Goal: Task Accomplishment & Management: Complete application form

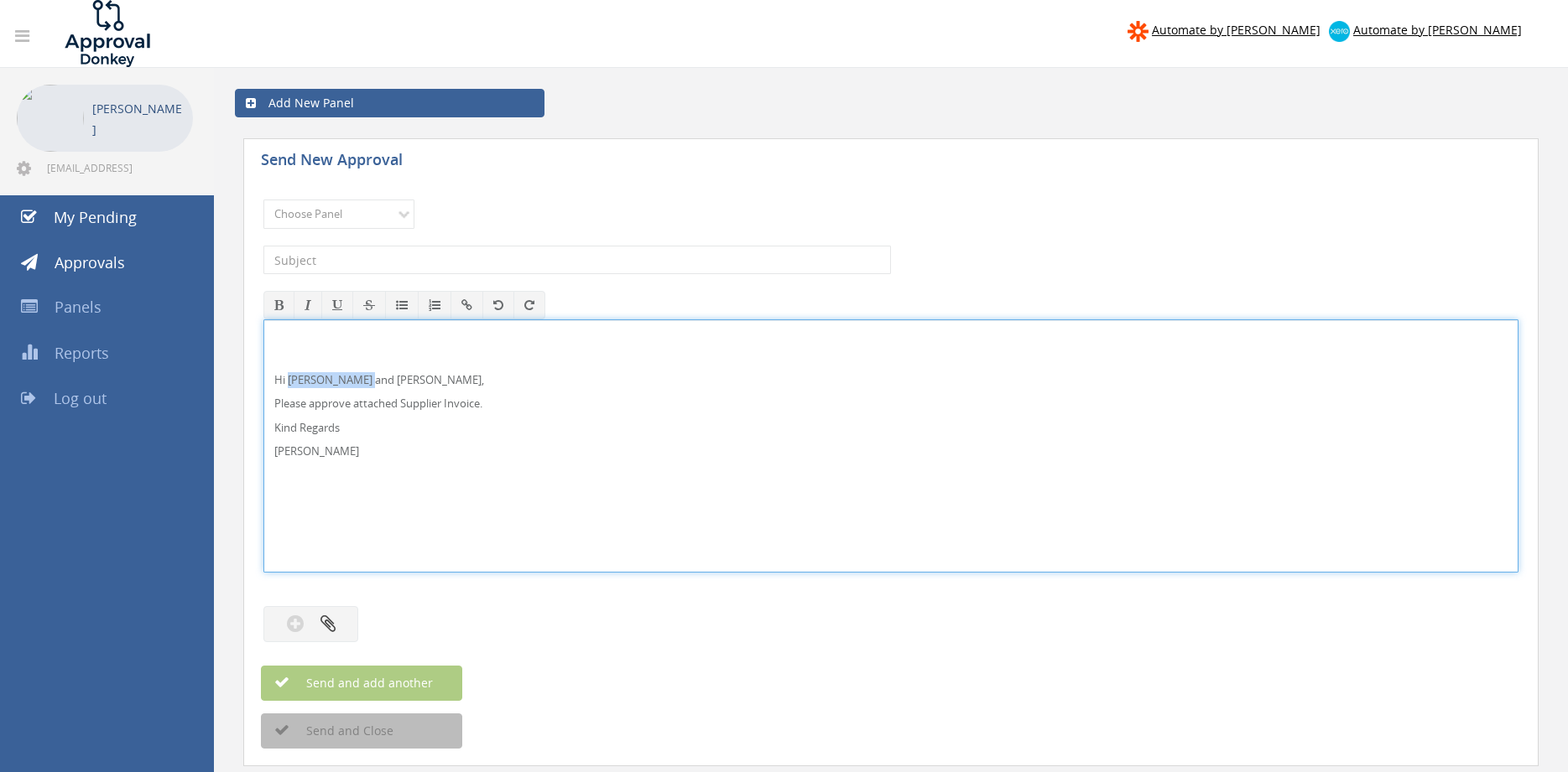
drag, startPoint x: 370, startPoint y: 380, endPoint x: 290, endPoint y: 372, distance: 80.4
click at [290, 372] on p "Hi [PERSON_NAME] and [PERSON_NAME]," at bounding box center [890, 380] width 1233 height 16
drag, startPoint x: 264, startPoint y: 433, endPoint x: 263, endPoint y: 362, distance: 71.0
click at [264, 355] on div "Hi [PERSON_NAME], Please approve attached Supplier Invoice. Kind Regards [PERSO…" at bounding box center [891, 446] width 1255 height 253
click at [264, 200] on select "Choose Panel Alarm Credits RG - 3 NZ Utilities Cable and SAI Global NZ Alarms-1…" at bounding box center [339, 214] width 151 height 29
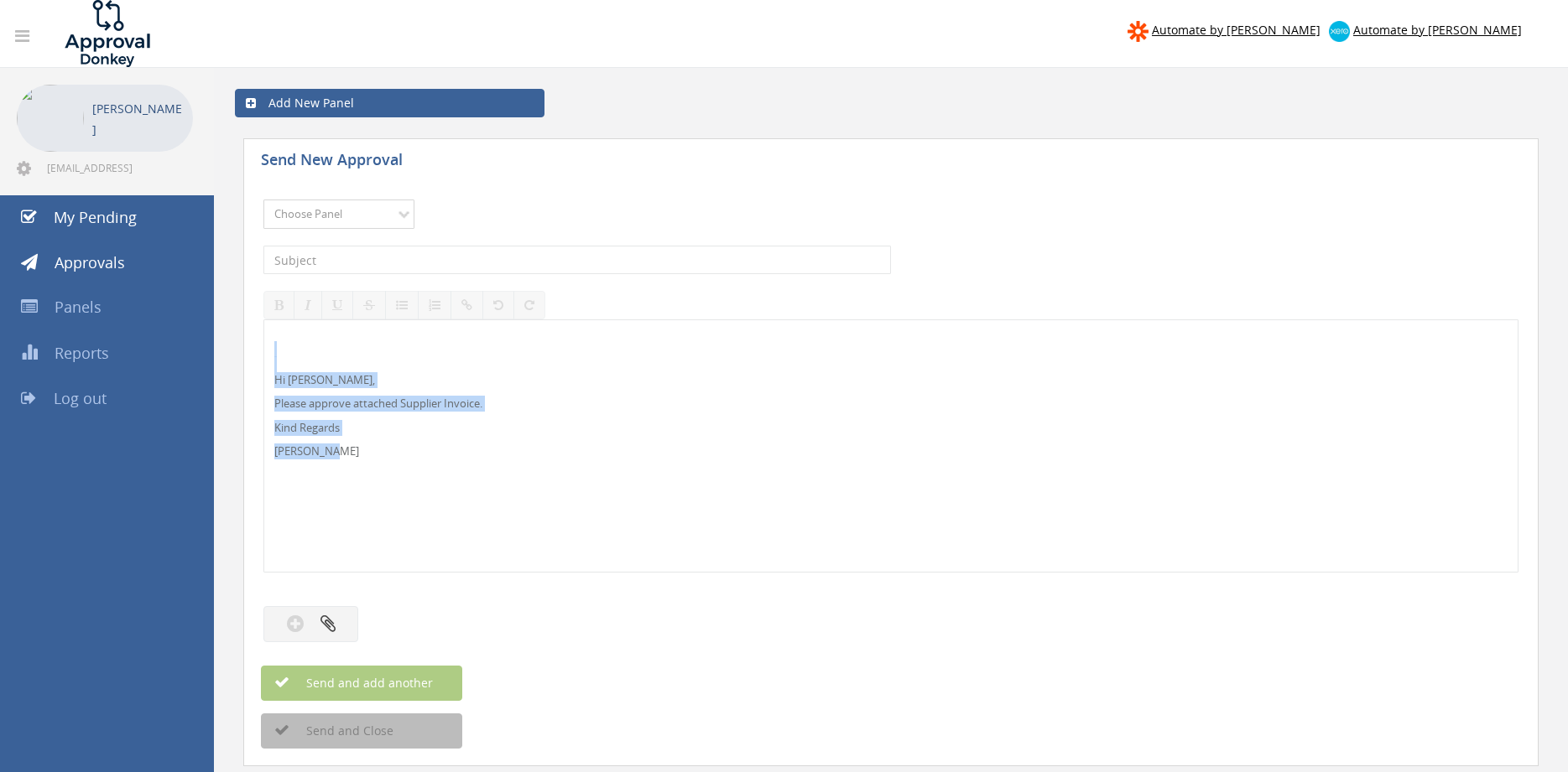
select select "9680"
click option "Alarm Suppliers - 2" at bounding box center [0, 0] width 0 height 0
click at [504, 252] on input "text" at bounding box center [577, 260] width 627 height 28
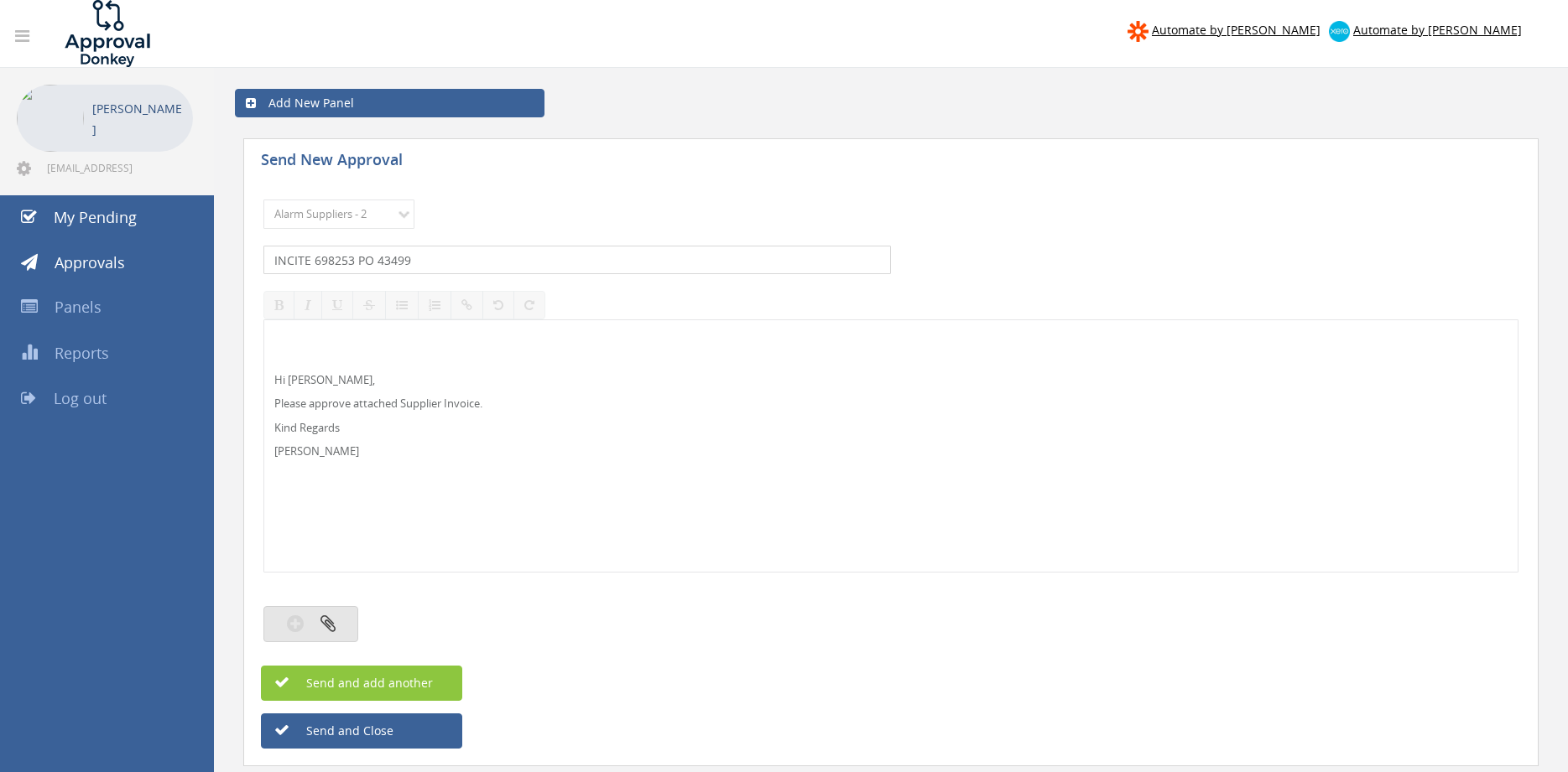
type input "INCITE 698253 PO 43499"
click at [351, 617] on button "button" at bounding box center [311, 623] width 95 height 36
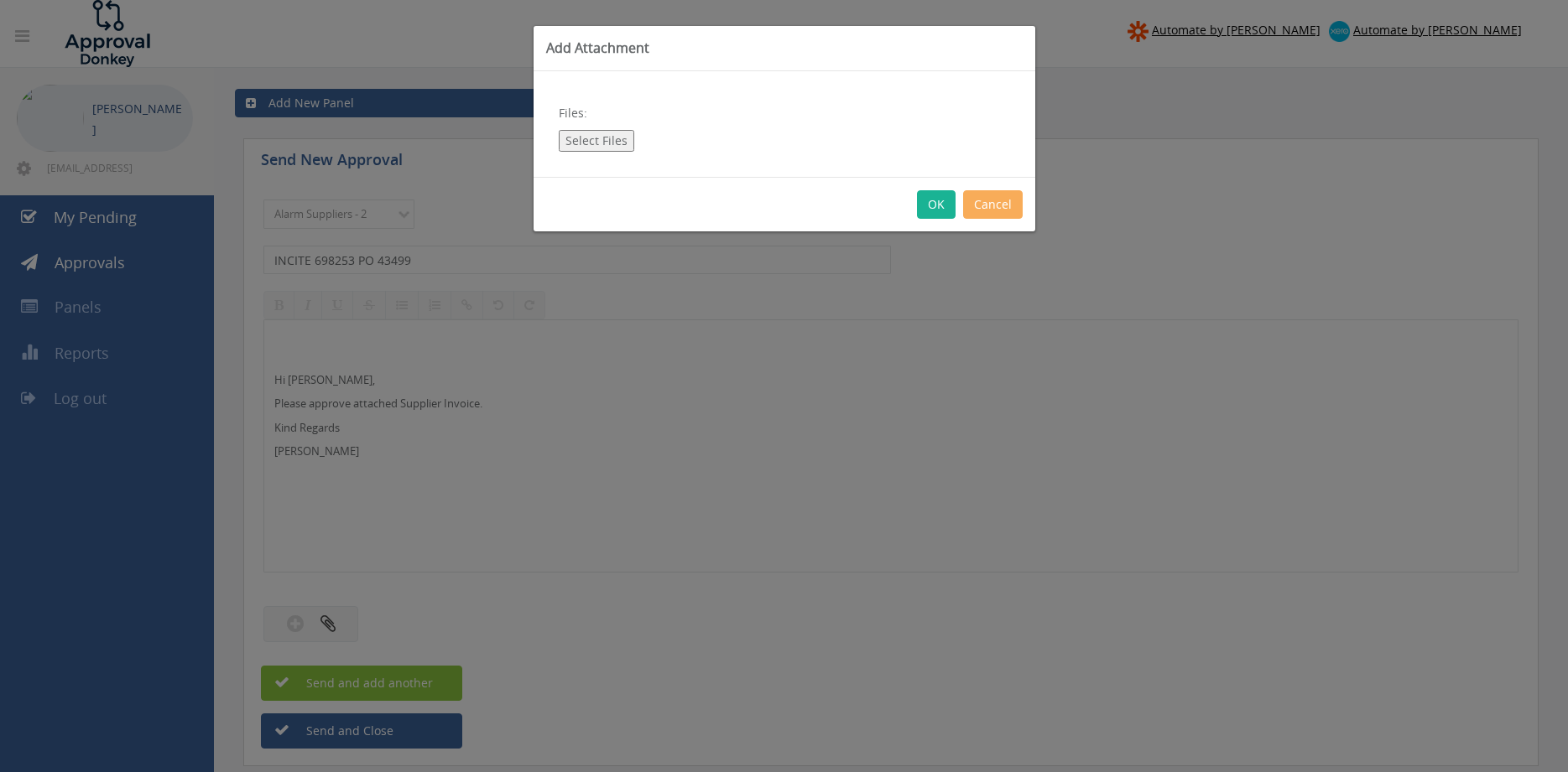
click at [597, 141] on button "Select Files" at bounding box center [596, 141] width 75 height 22
type input "C:\fakepath\INCITE 698253 [DATE] PO 43499.pdf"
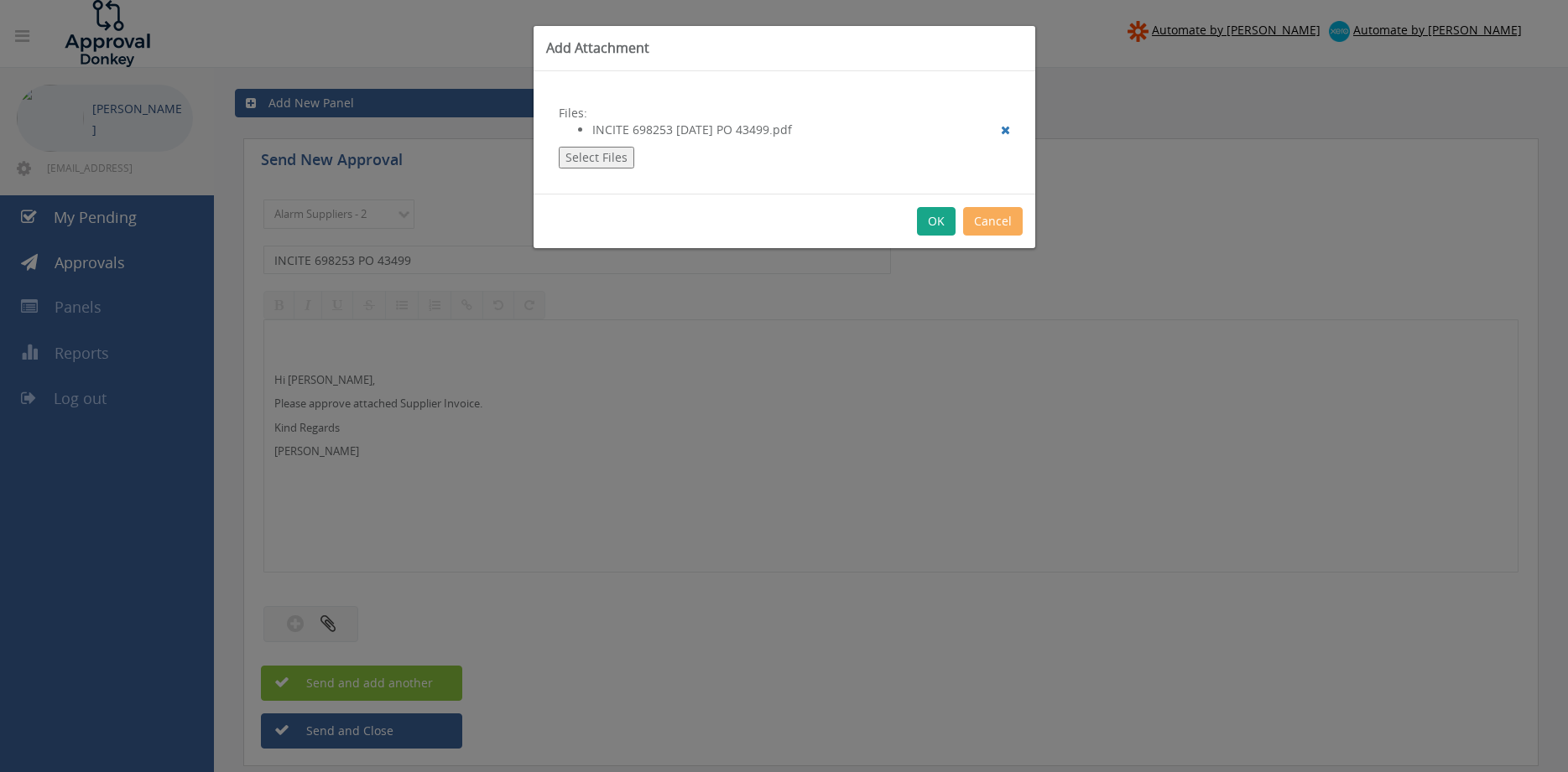
click at [937, 219] on button "OK" at bounding box center [936, 221] width 39 height 28
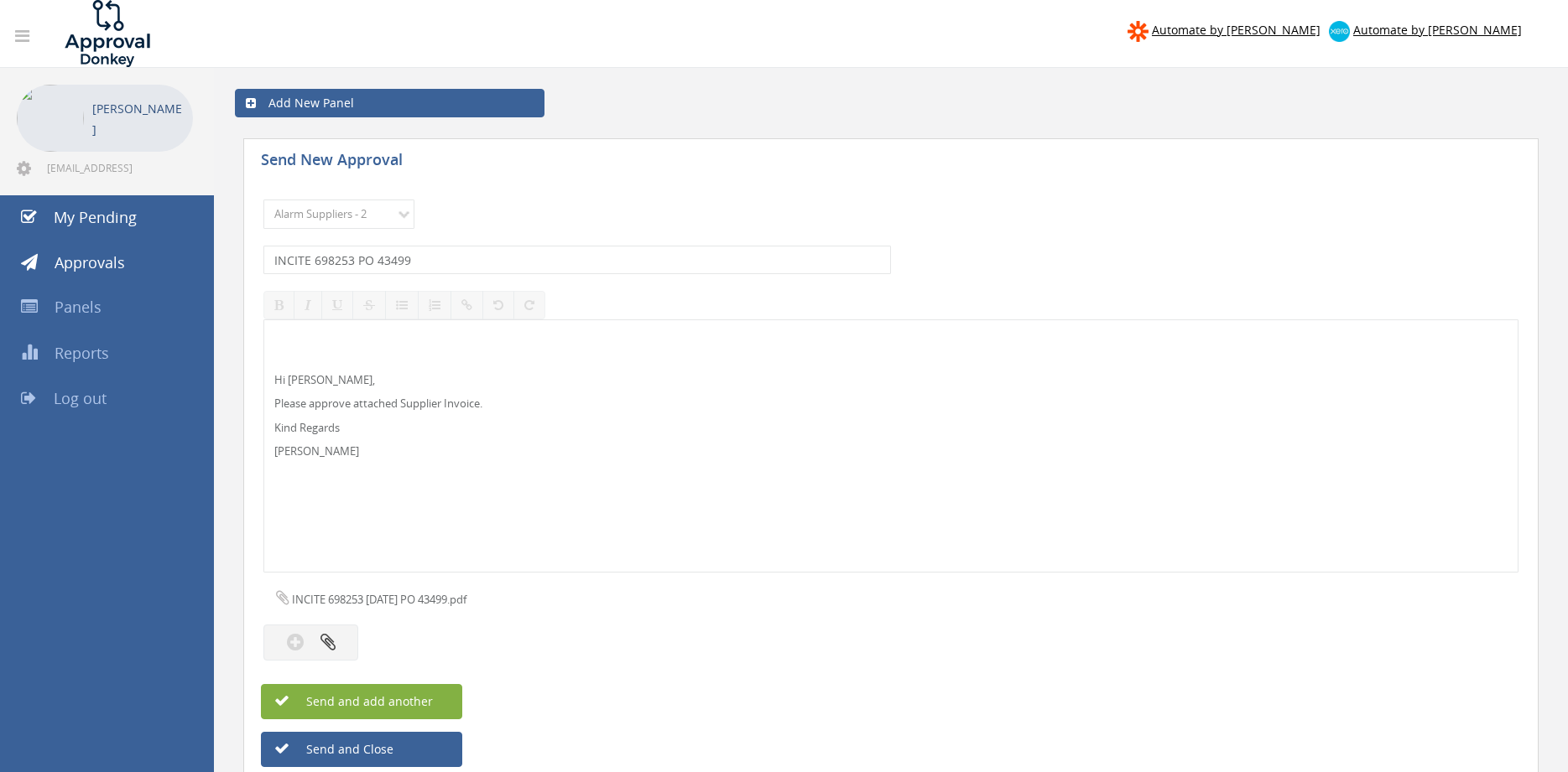
click at [437, 694] on button "Send and add another" at bounding box center [361, 701] width 201 height 35
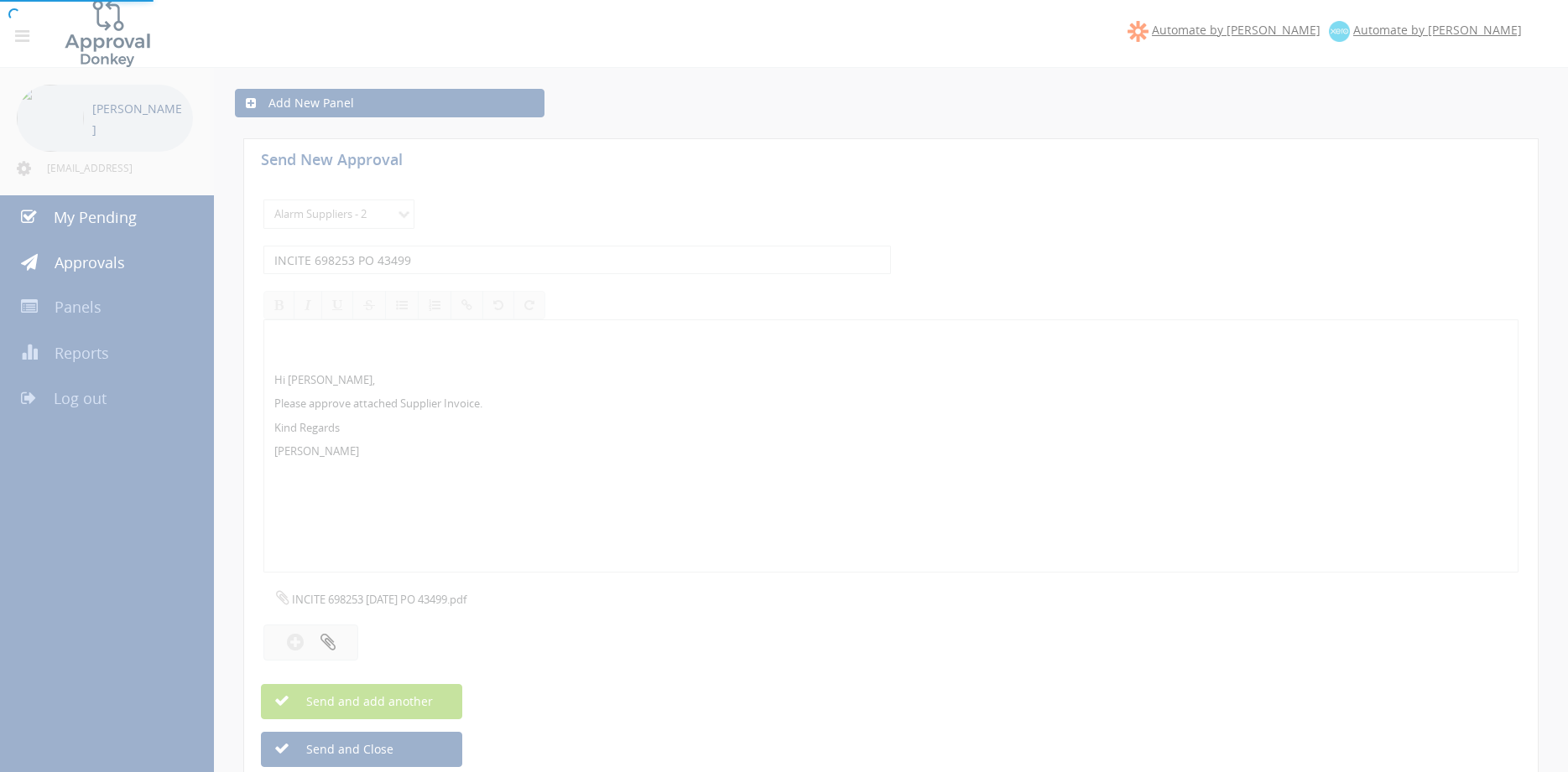
select select
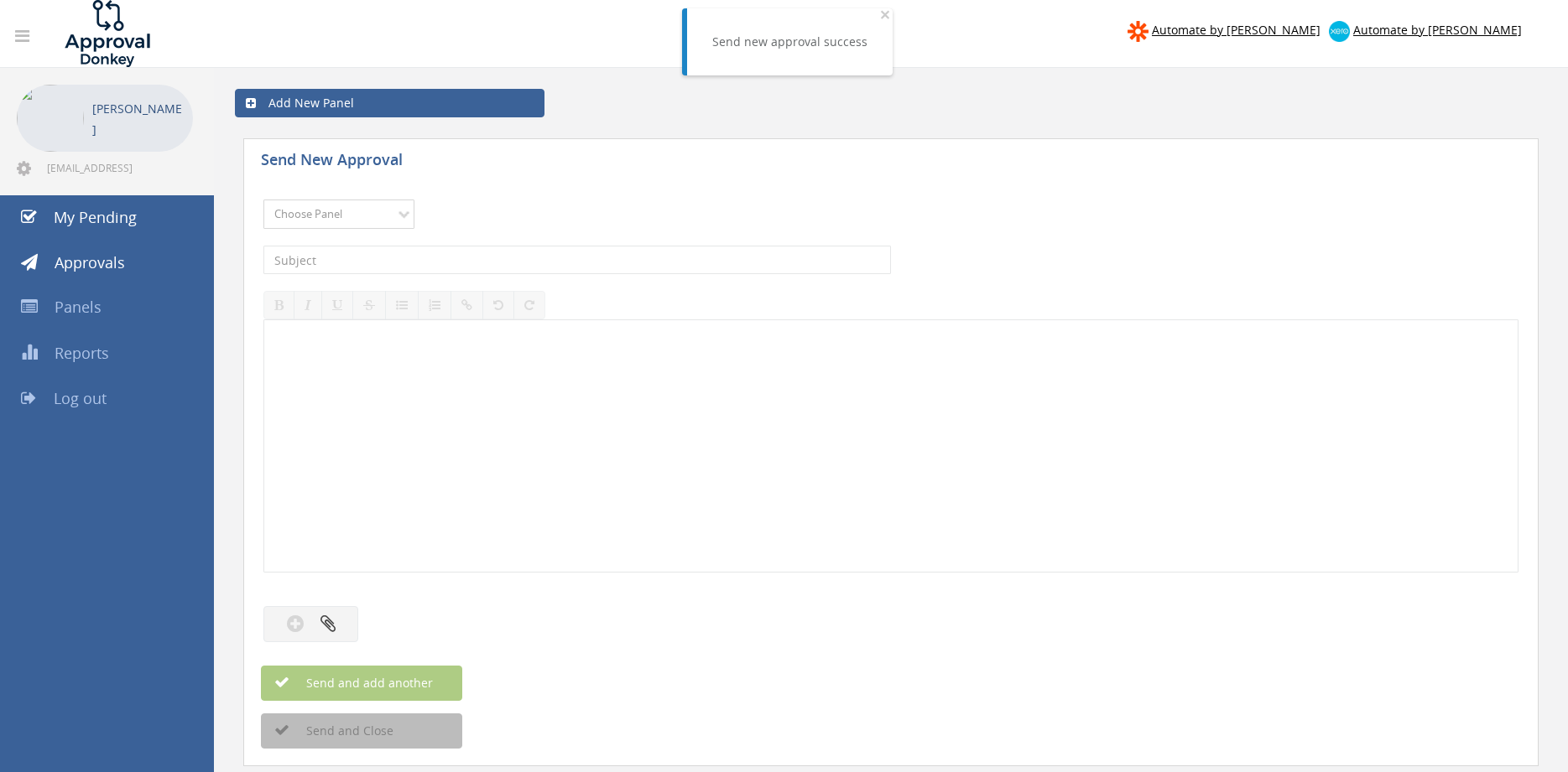
select select "9680"
click option "Alarm Suppliers - 2" at bounding box center [0, 0] width 0 height 0
click at [470, 261] on input "text" at bounding box center [577, 260] width 627 height 28
type input "INCITE 698250 PO 43510"
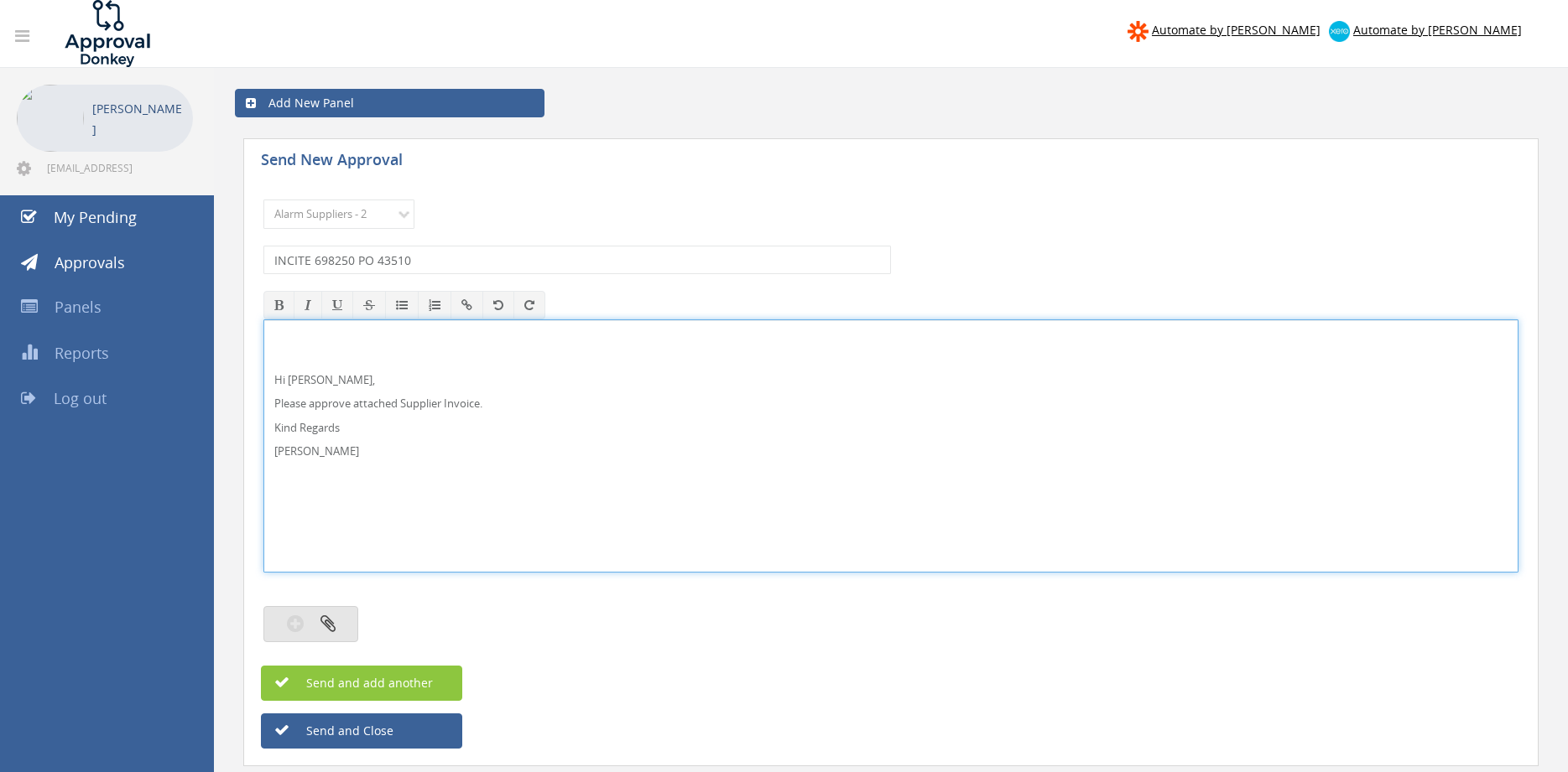
click at [346, 621] on button "button" at bounding box center [311, 623] width 95 height 36
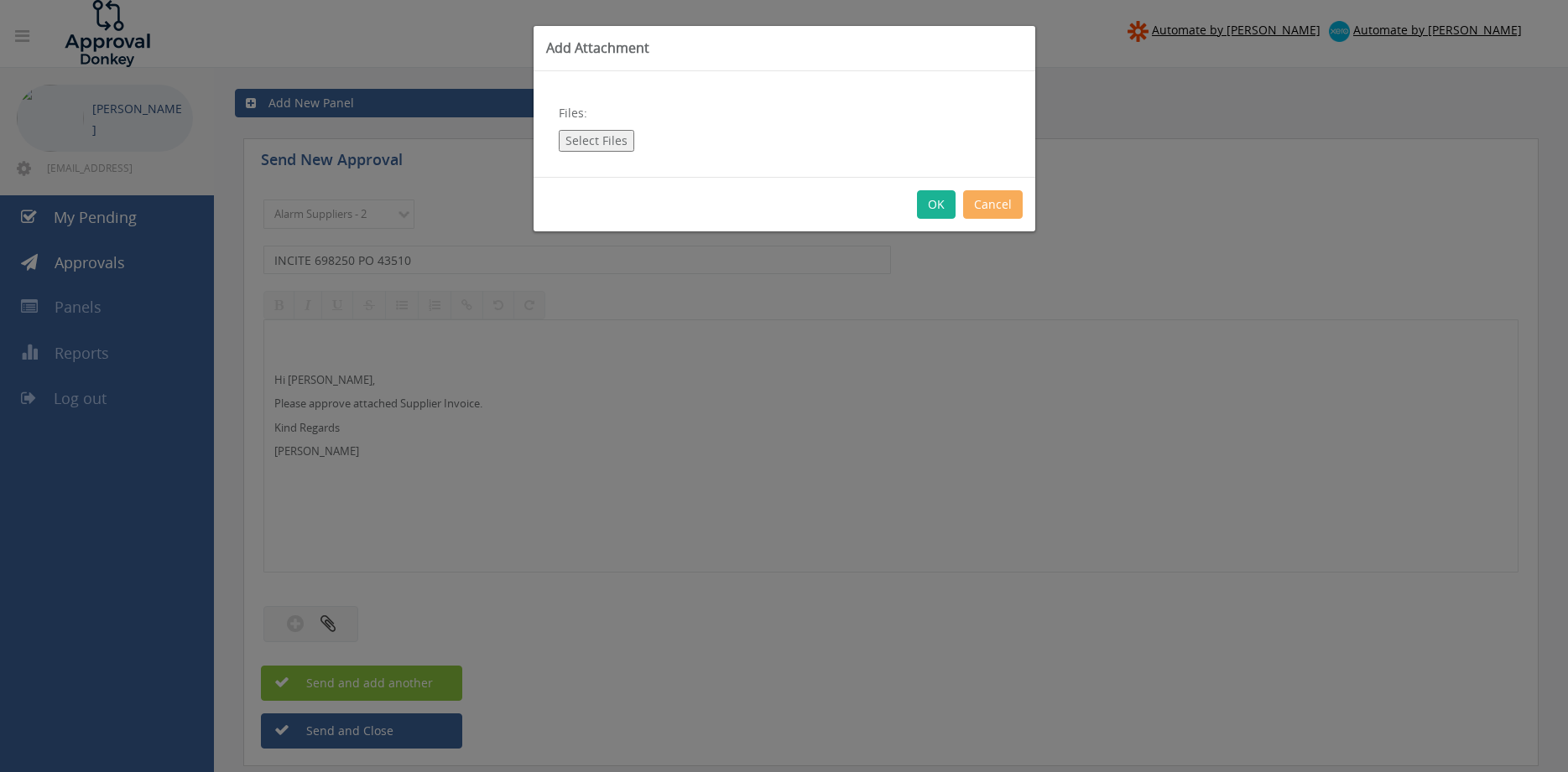
click at [603, 145] on button "Select Files" at bounding box center [596, 141] width 75 height 22
type input "C:\fakepath\INCITE 698250 [DATE] PO 43510.pdf"
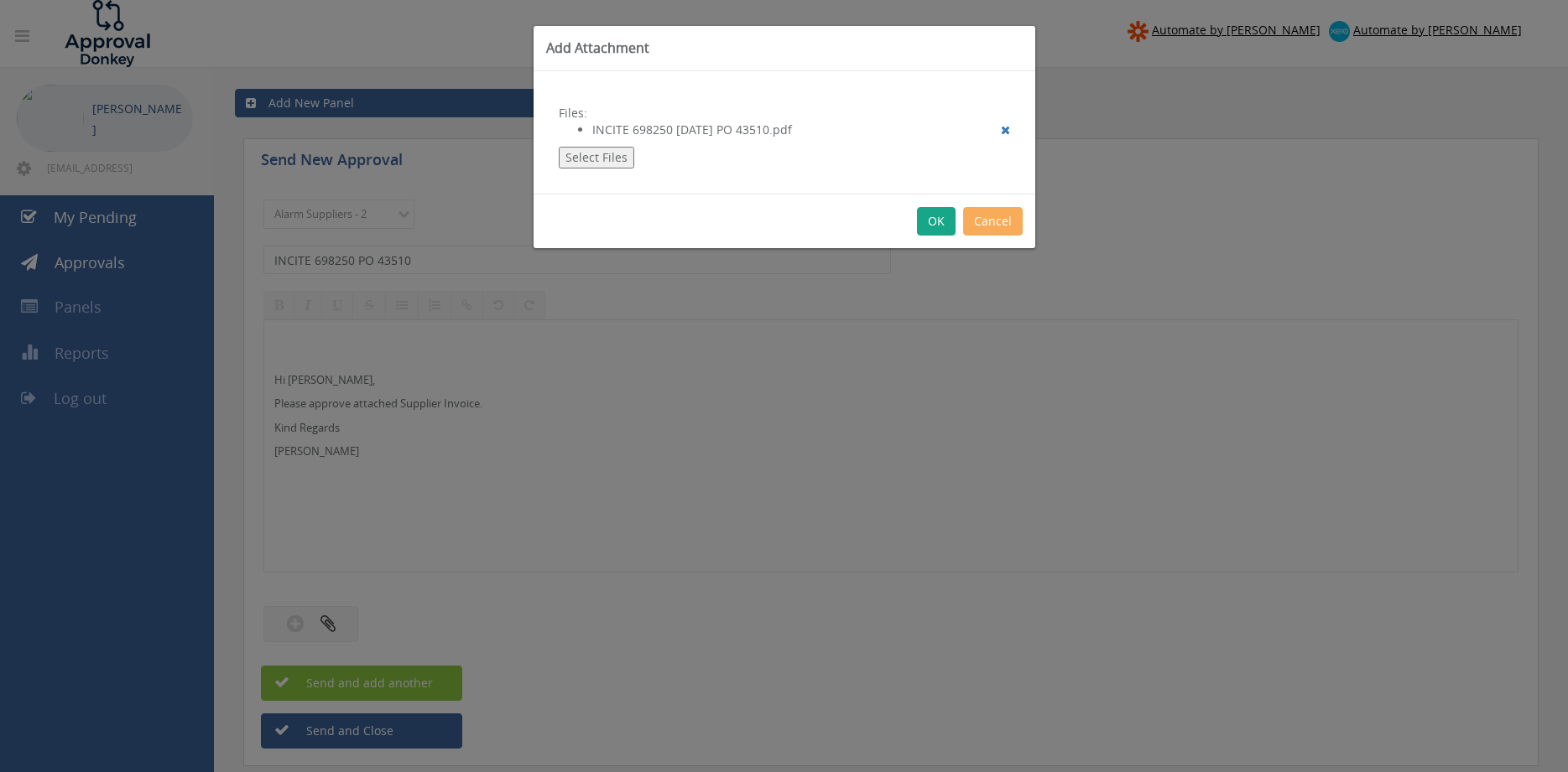
click at [935, 225] on button "OK" at bounding box center [936, 221] width 39 height 28
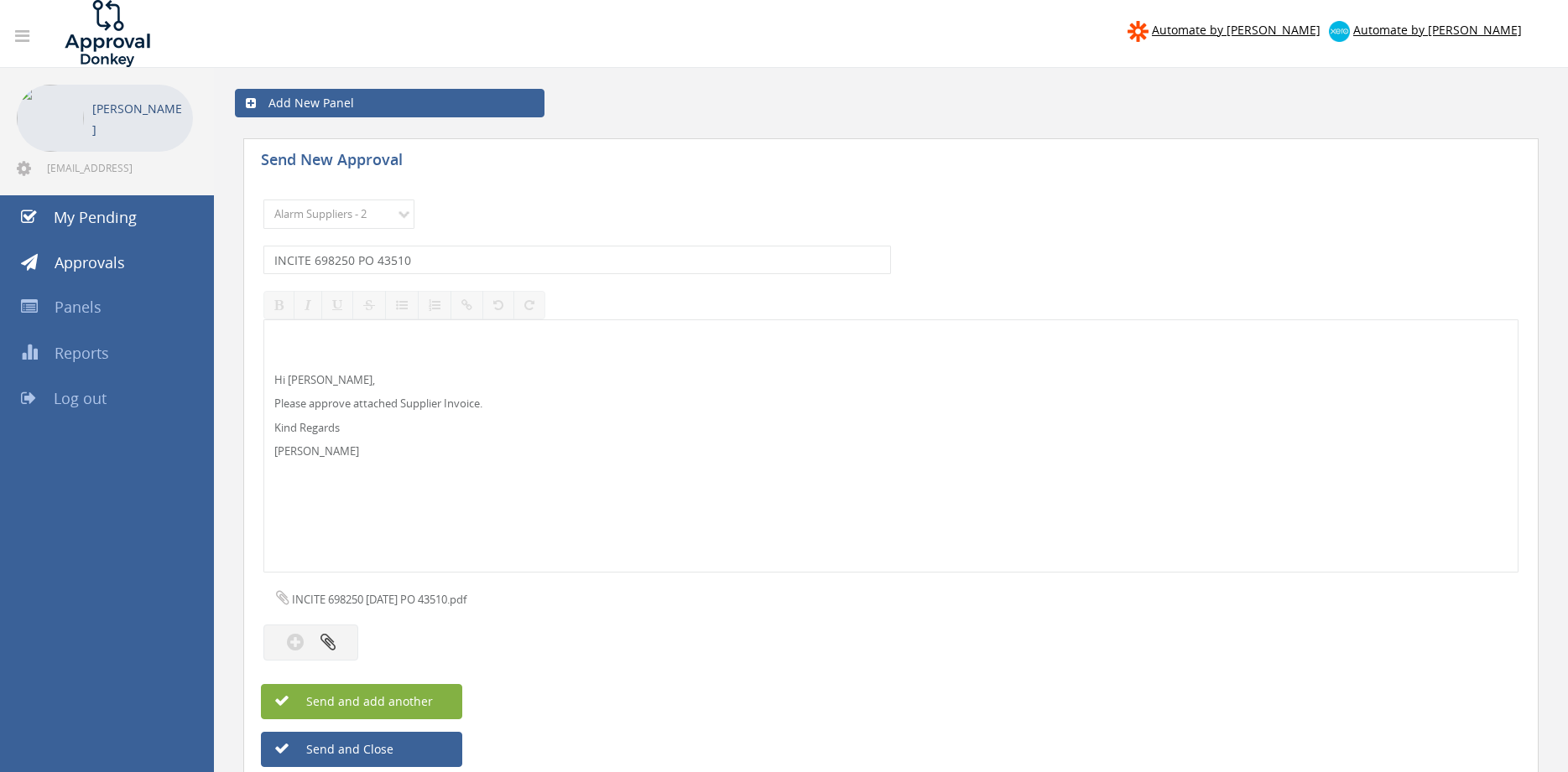
click at [408, 703] on span "Send and add another" at bounding box center [351, 701] width 163 height 16
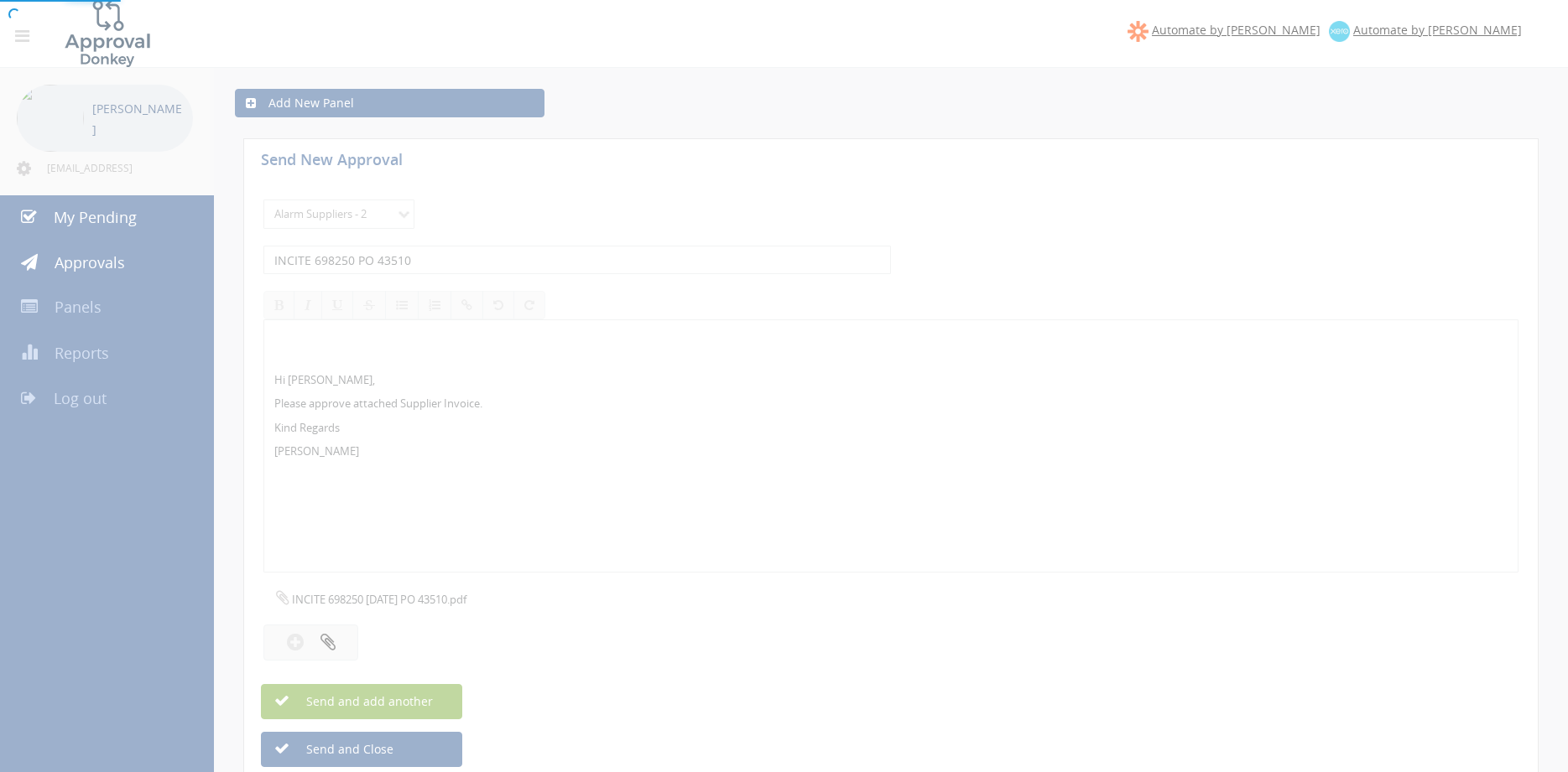
select select
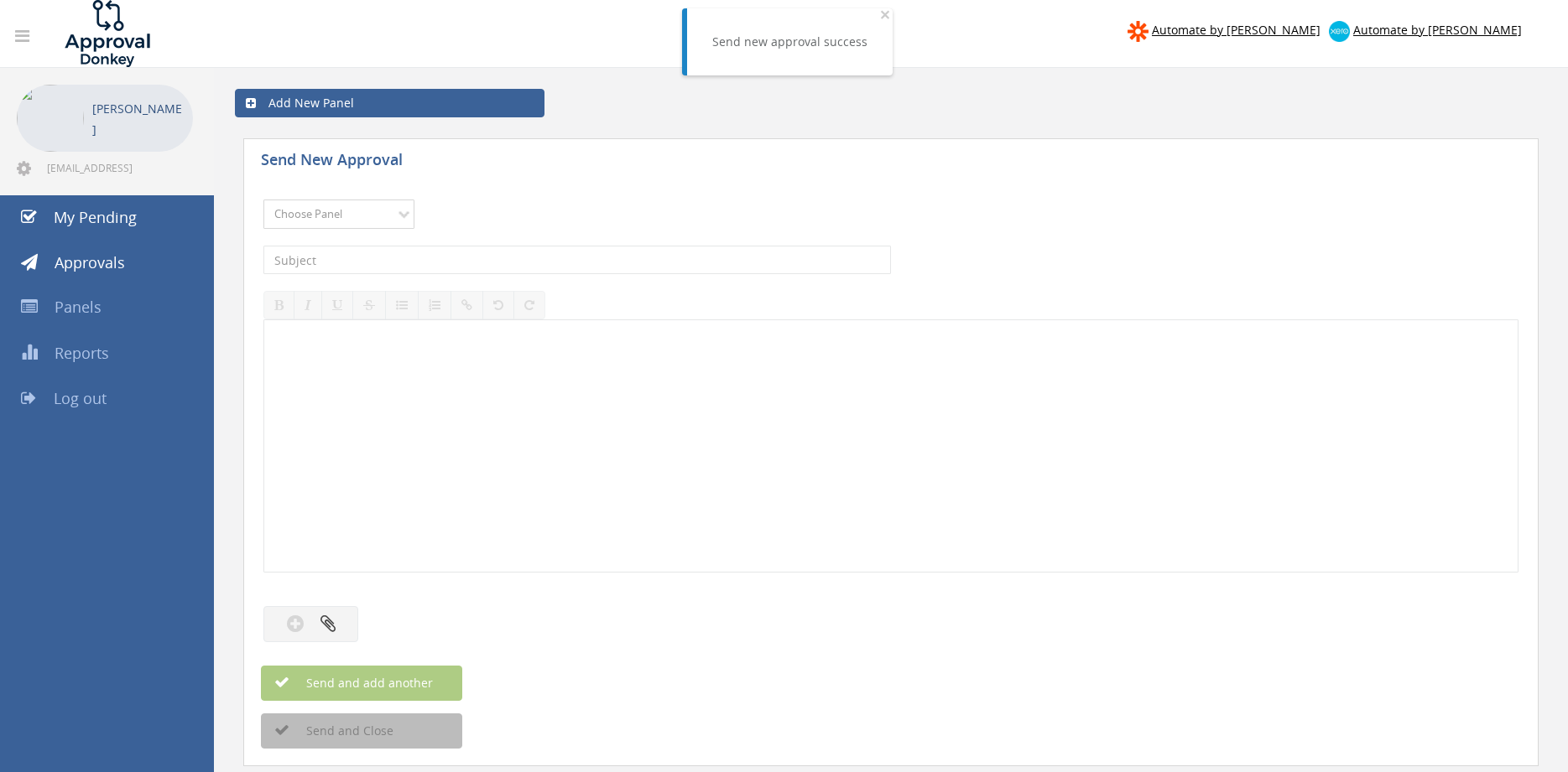
select select "9680"
click option "Alarm Suppliers - 2" at bounding box center [0, 0] width 0 height 0
click at [460, 263] on input "text" at bounding box center [577, 260] width 627 height 28
type input "INCITE 698145 PO 43481"
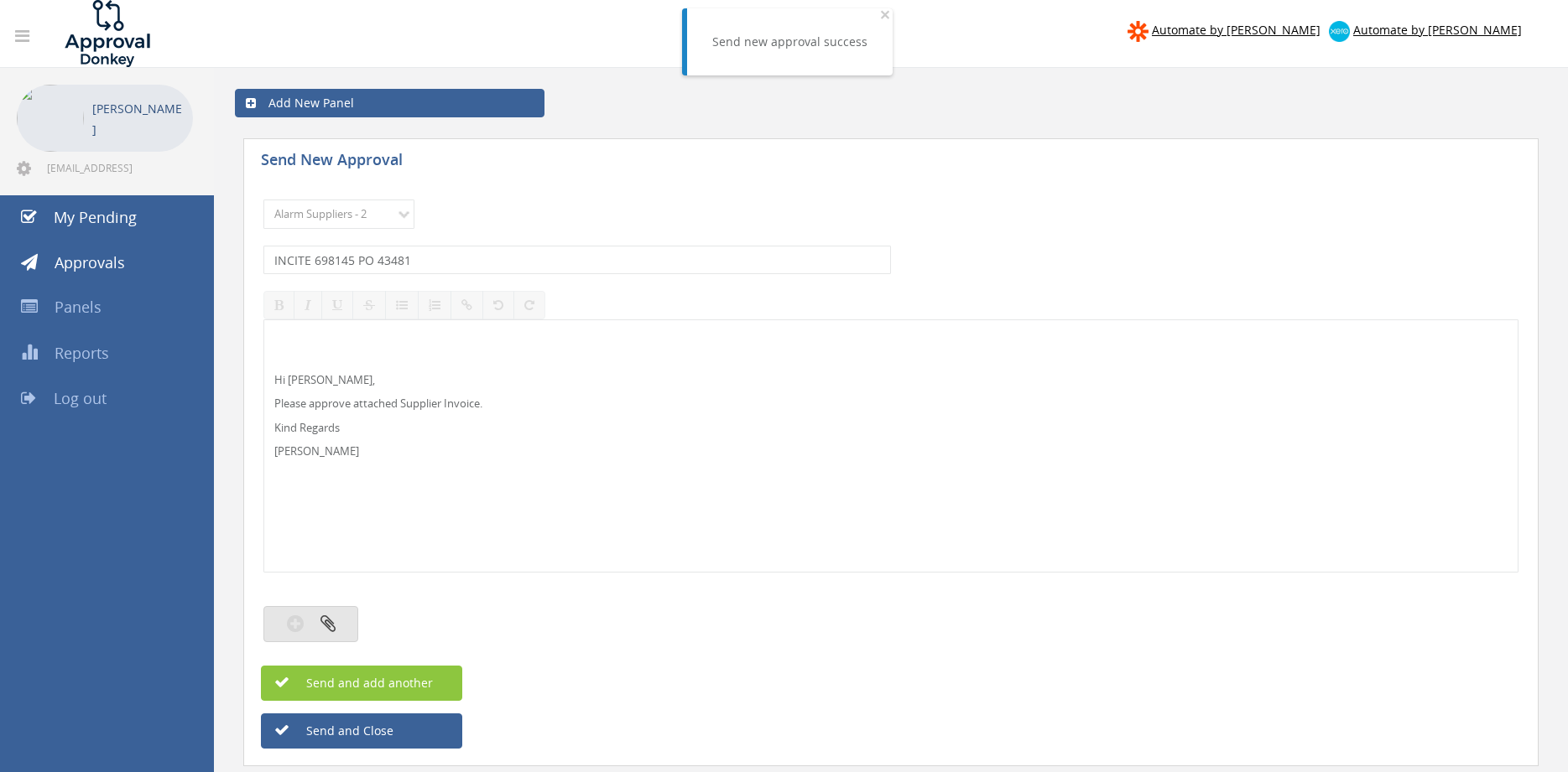
click at [350, 621] on button "button" at bounding box center [311, 623] width 95 height 36
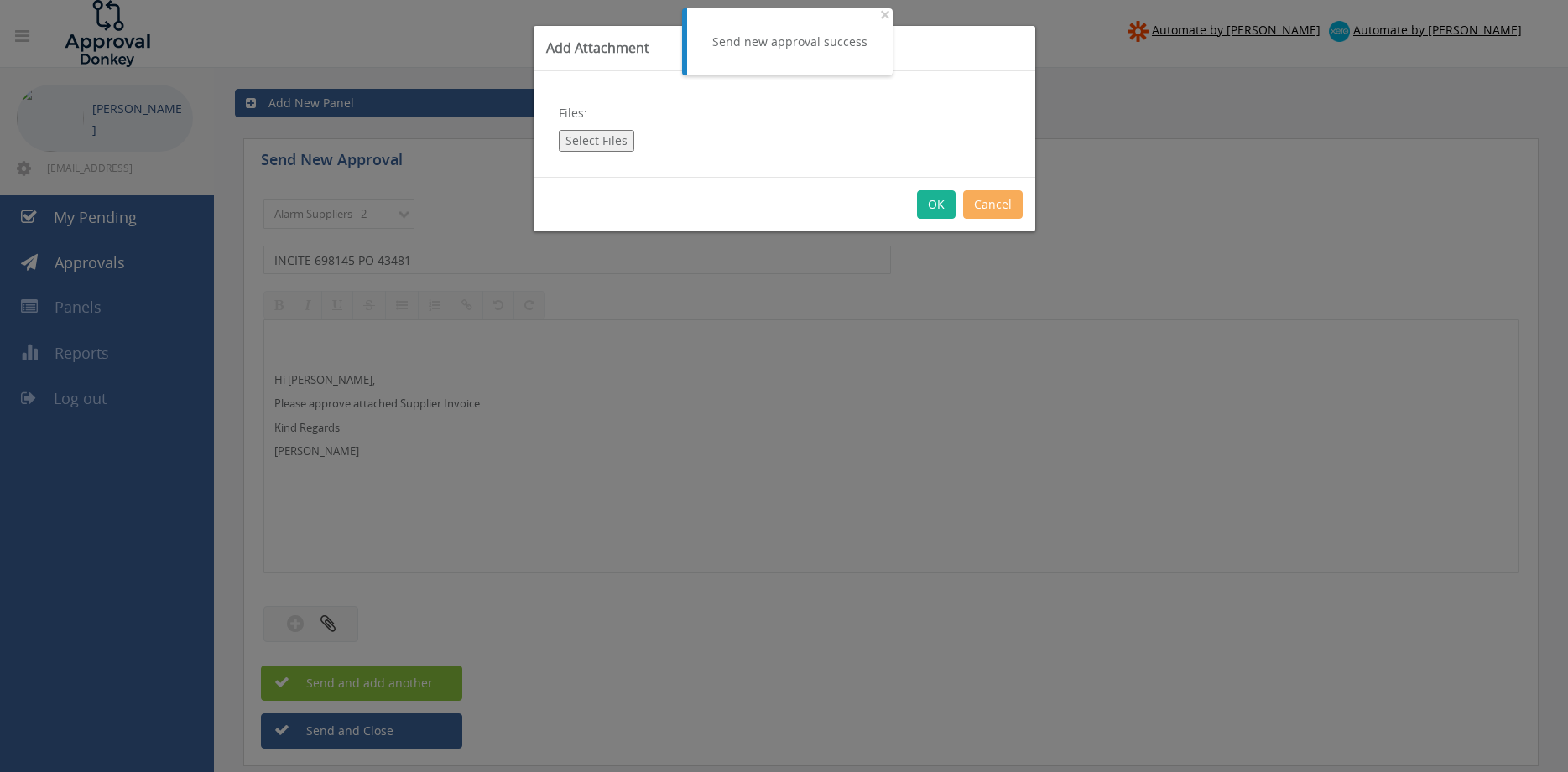
click at [606, 141] on button "Select Files" at bounding box center [596, 141] width 75 height 22
type input "C:\fakepath\INCITE 698145 [DATE] PO 43481.pdf"
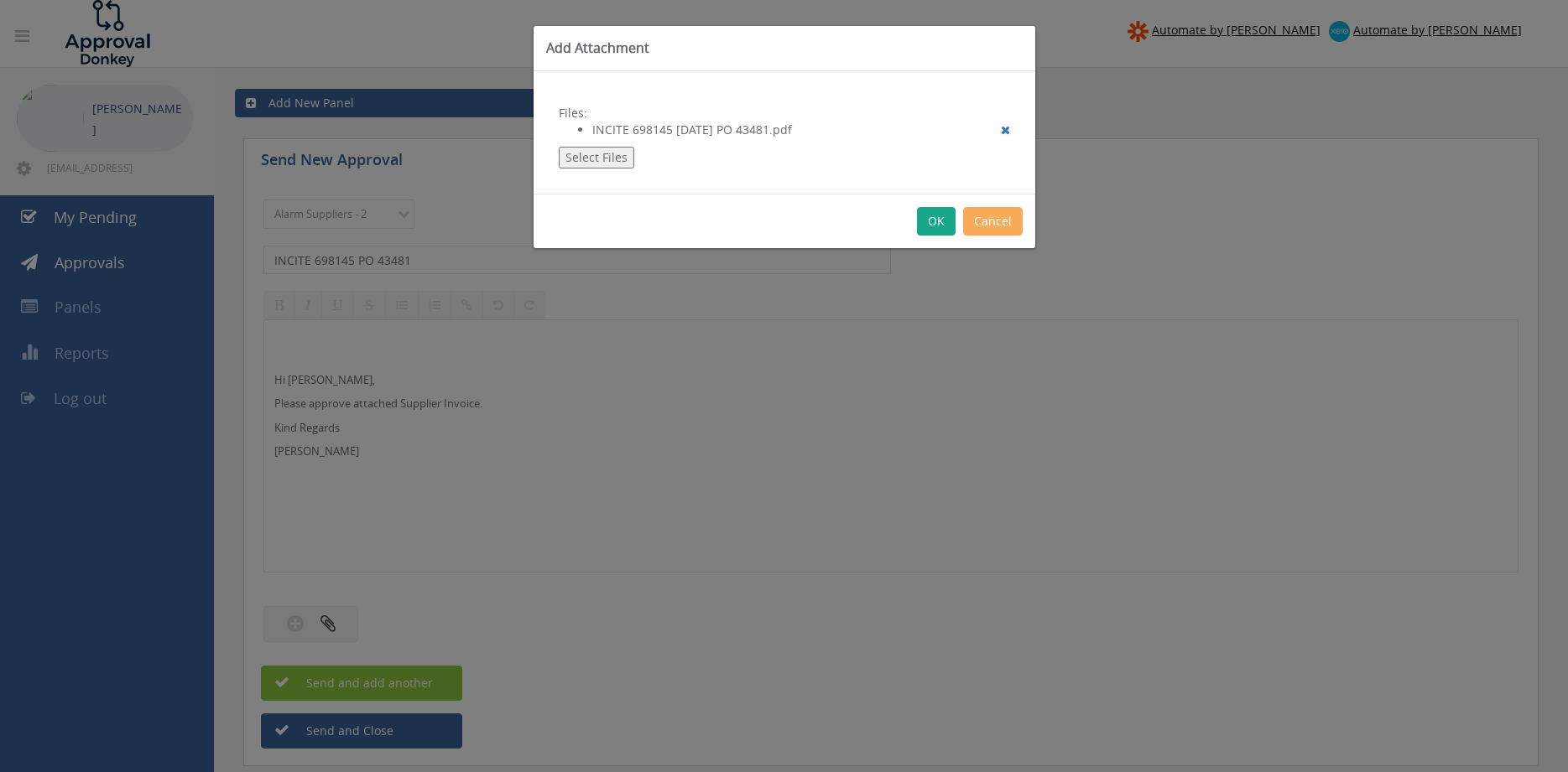
click at [933, 218] on button "OK" at bounding box center [936, 221] width 39 height 28
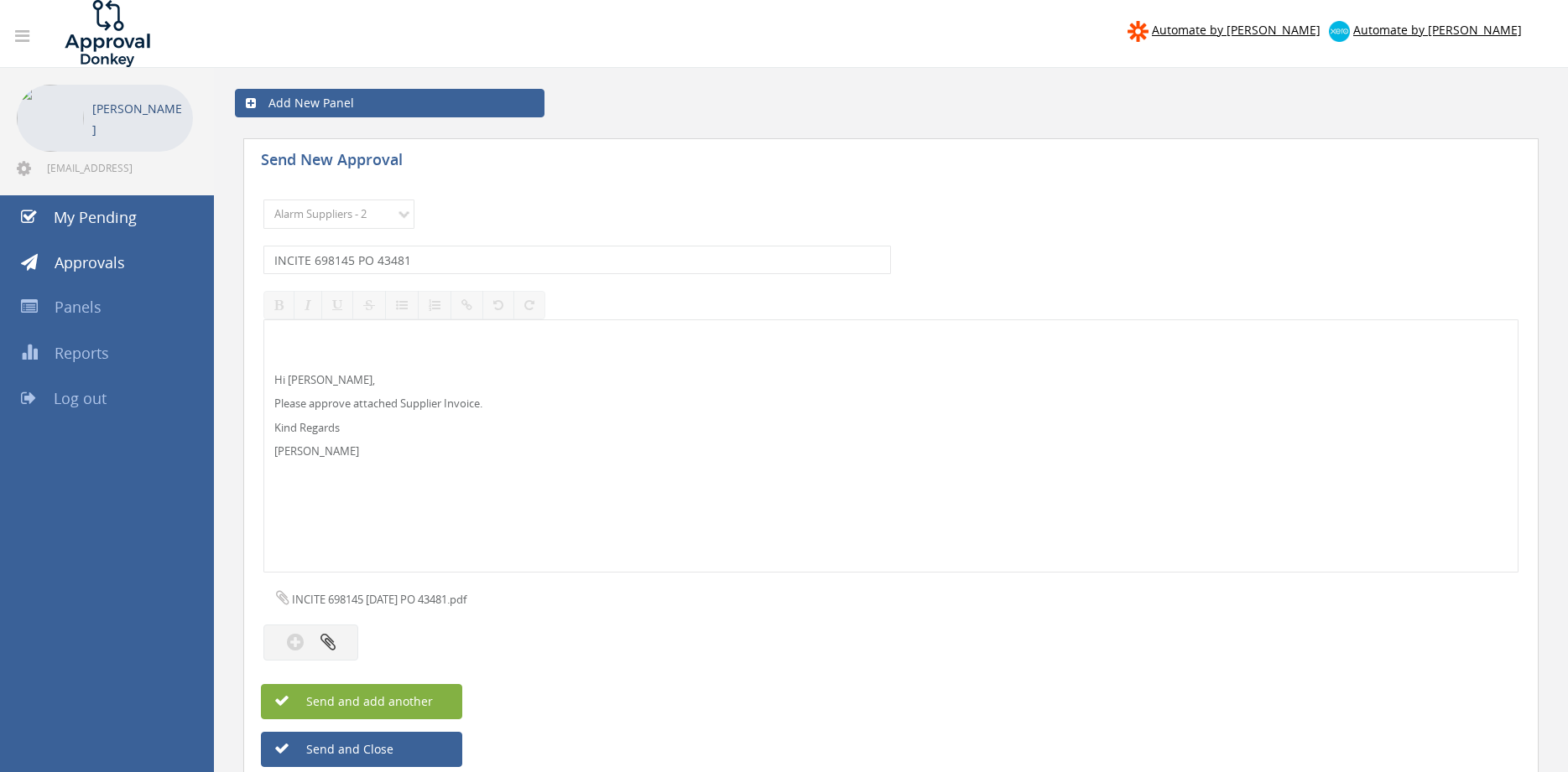
click at [442, 696] on button "Send and add another" at bounding box center [361, 701] width 201 height 35
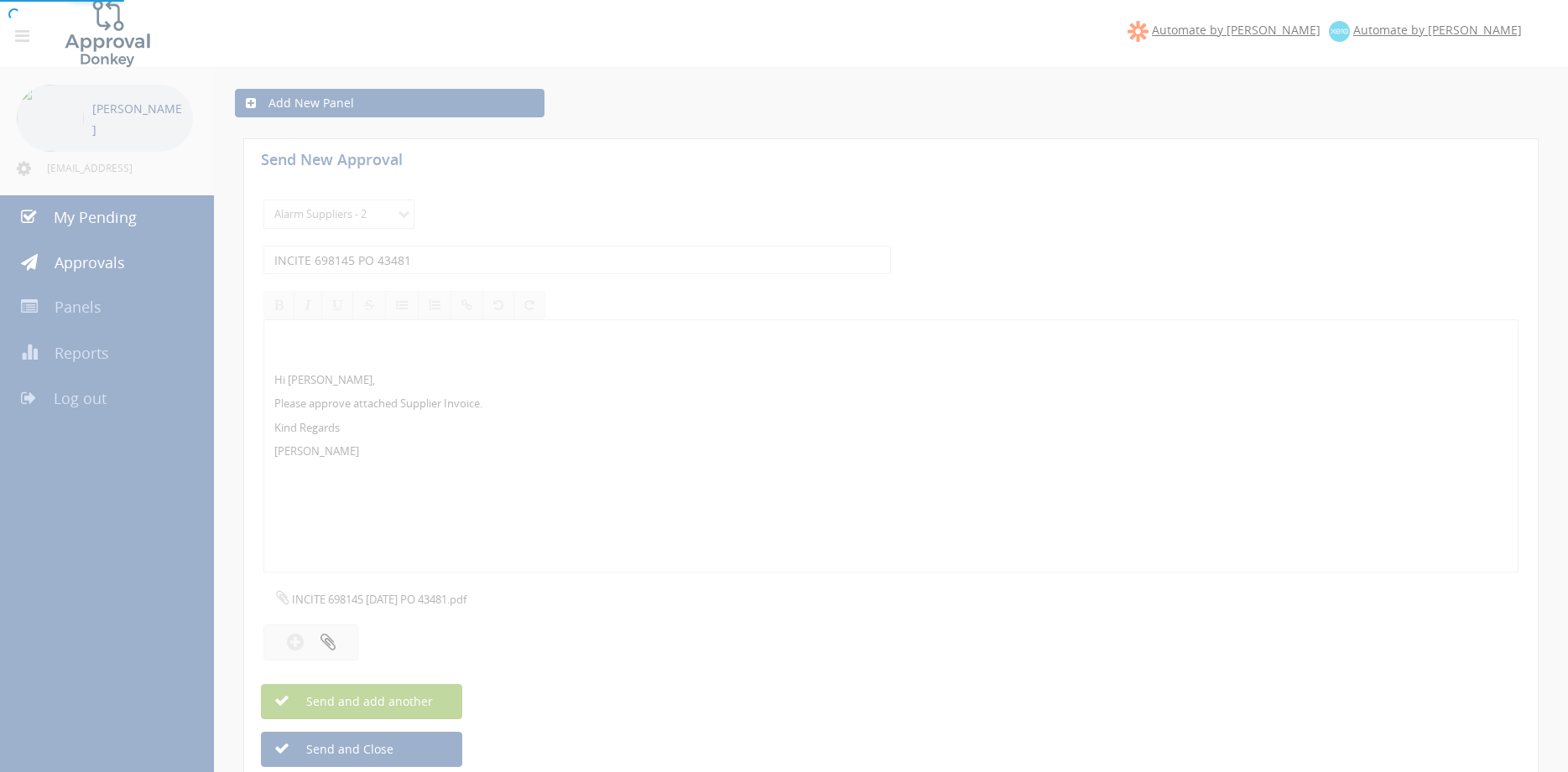
select select
